Goal: Information Seeking & Learning: Learn about a topic

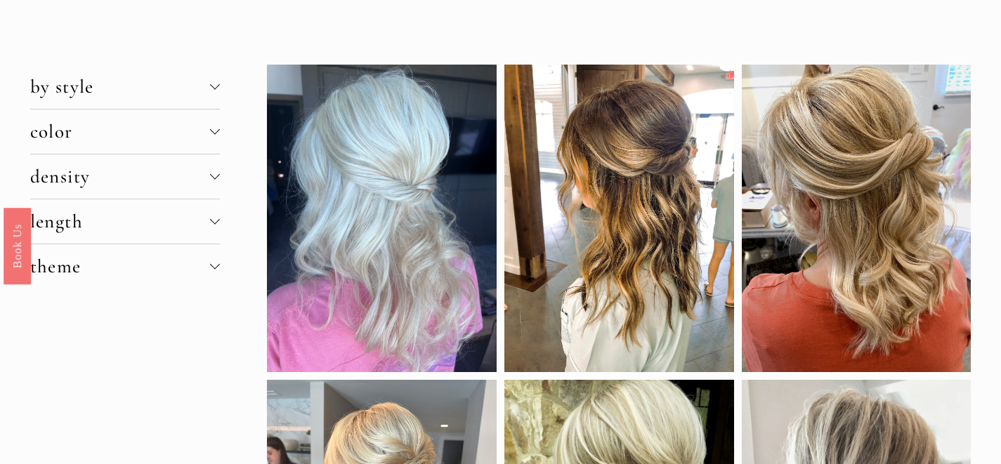
scroll to position [65, 0]
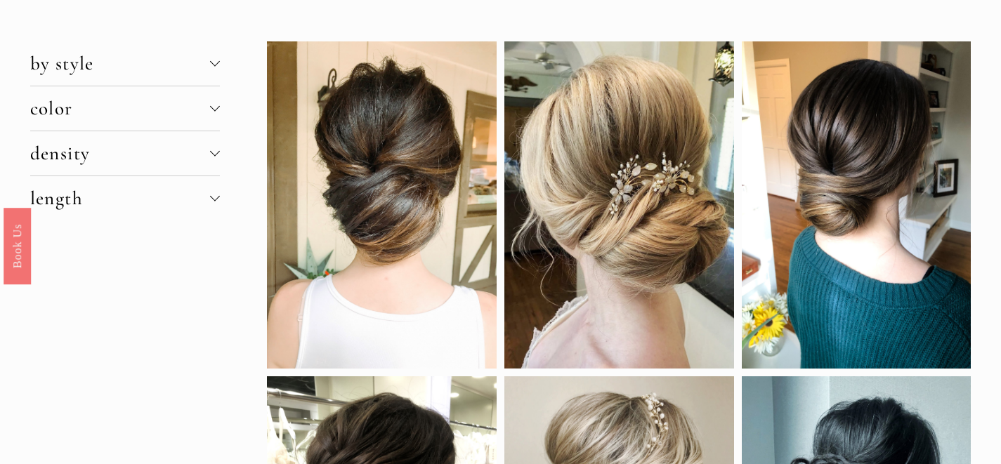
scroll to position [59, 0]
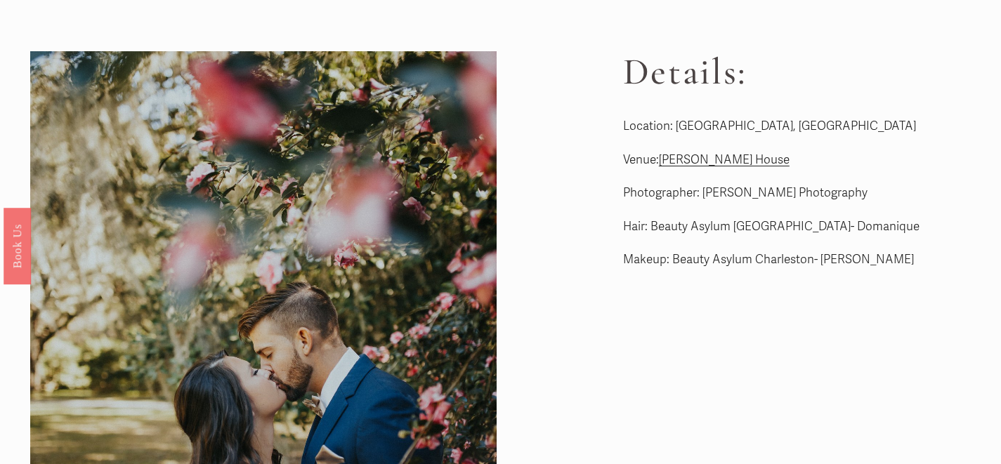
scroll to position [6, 0]
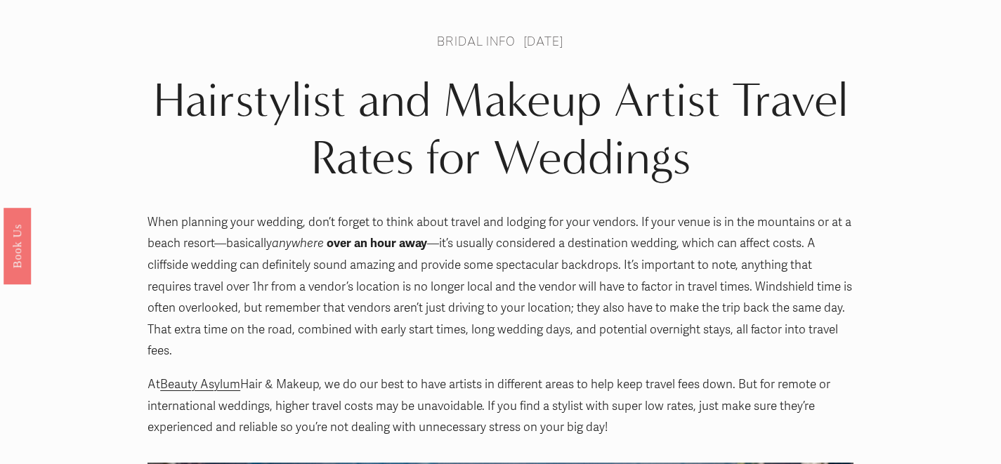
scroll to position [60, 0]
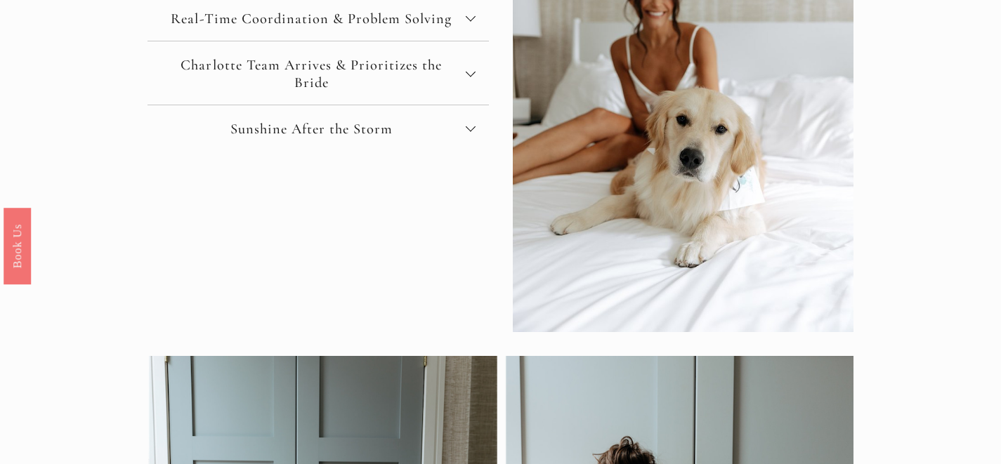
scroll to position [37, 0]
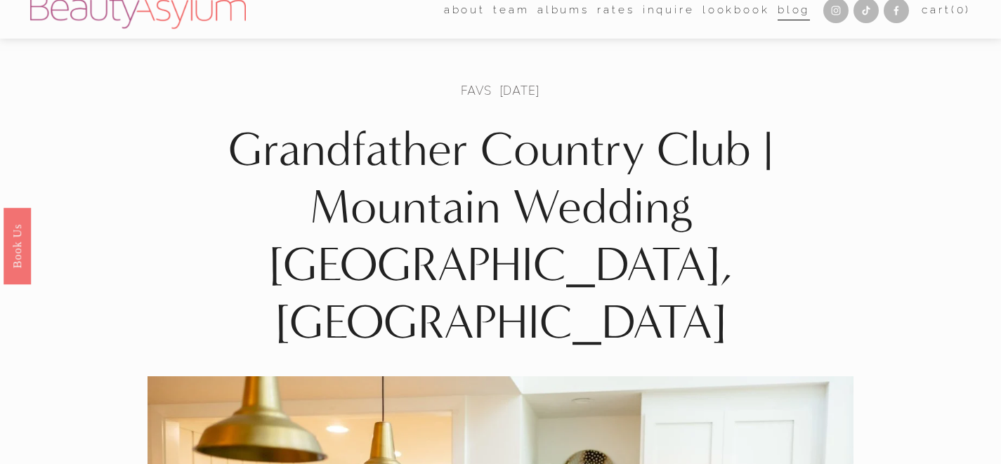
scroll to position [13, 0]
